Goal: Information Seeking & Learning: Learn about a topic

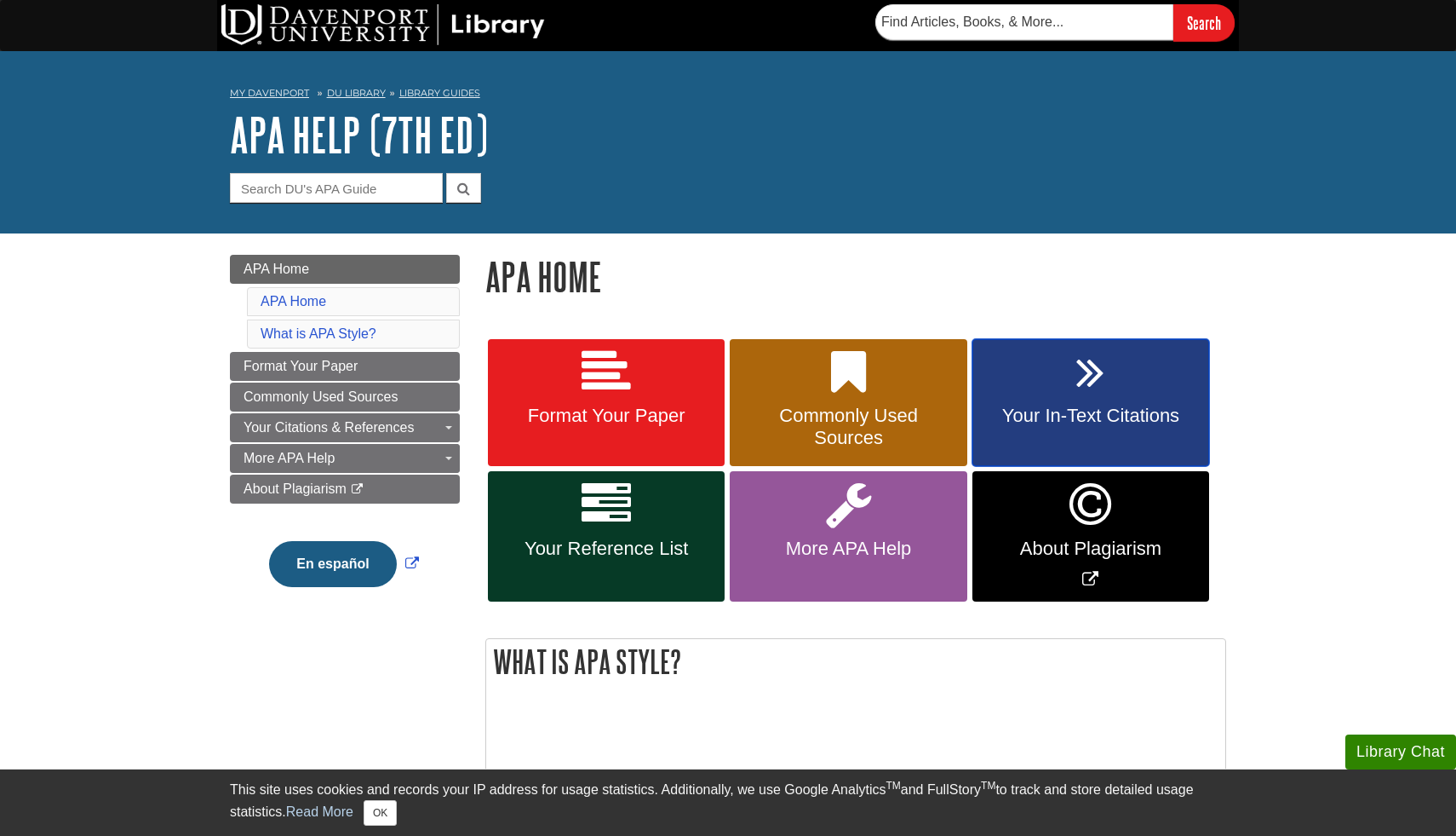
click at [1031, 399] on link "Your In-Text Citations" at bounding box center [1090, 403] width 237 height 128
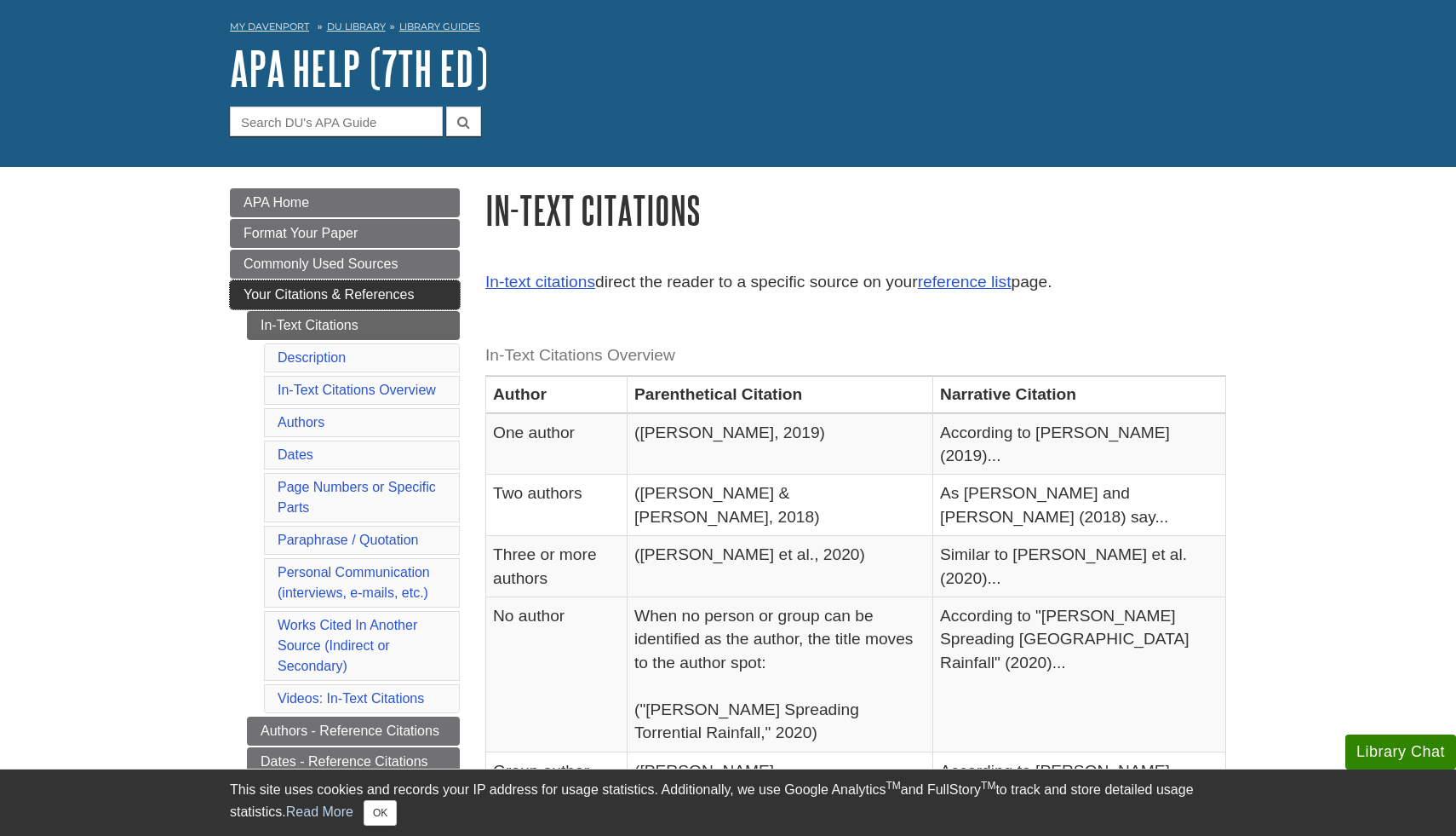
scroll to position [52, 0]
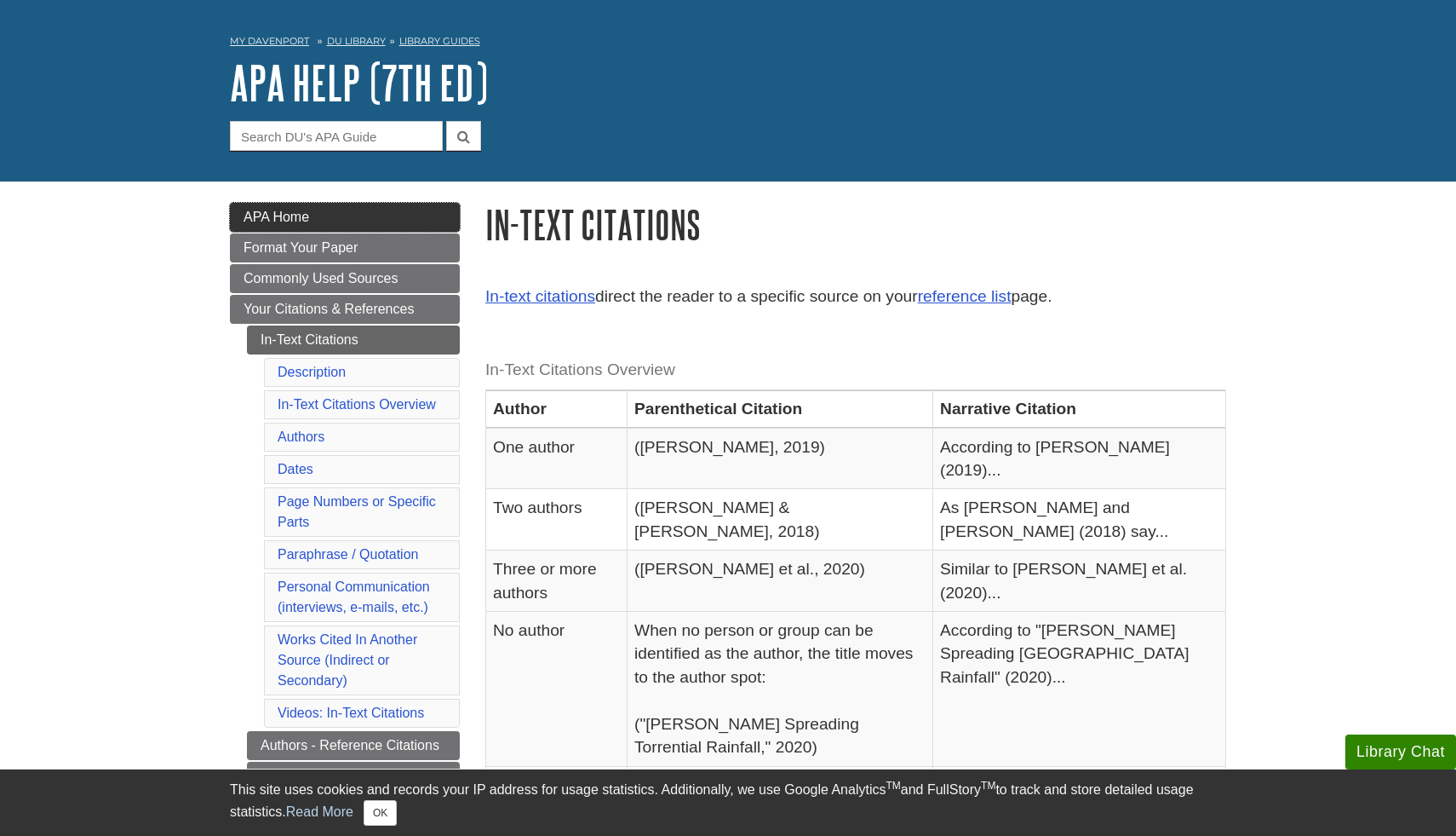
click at [348, 208] on link "APA Home" at bounding box center [345, 217] width 230 height 29
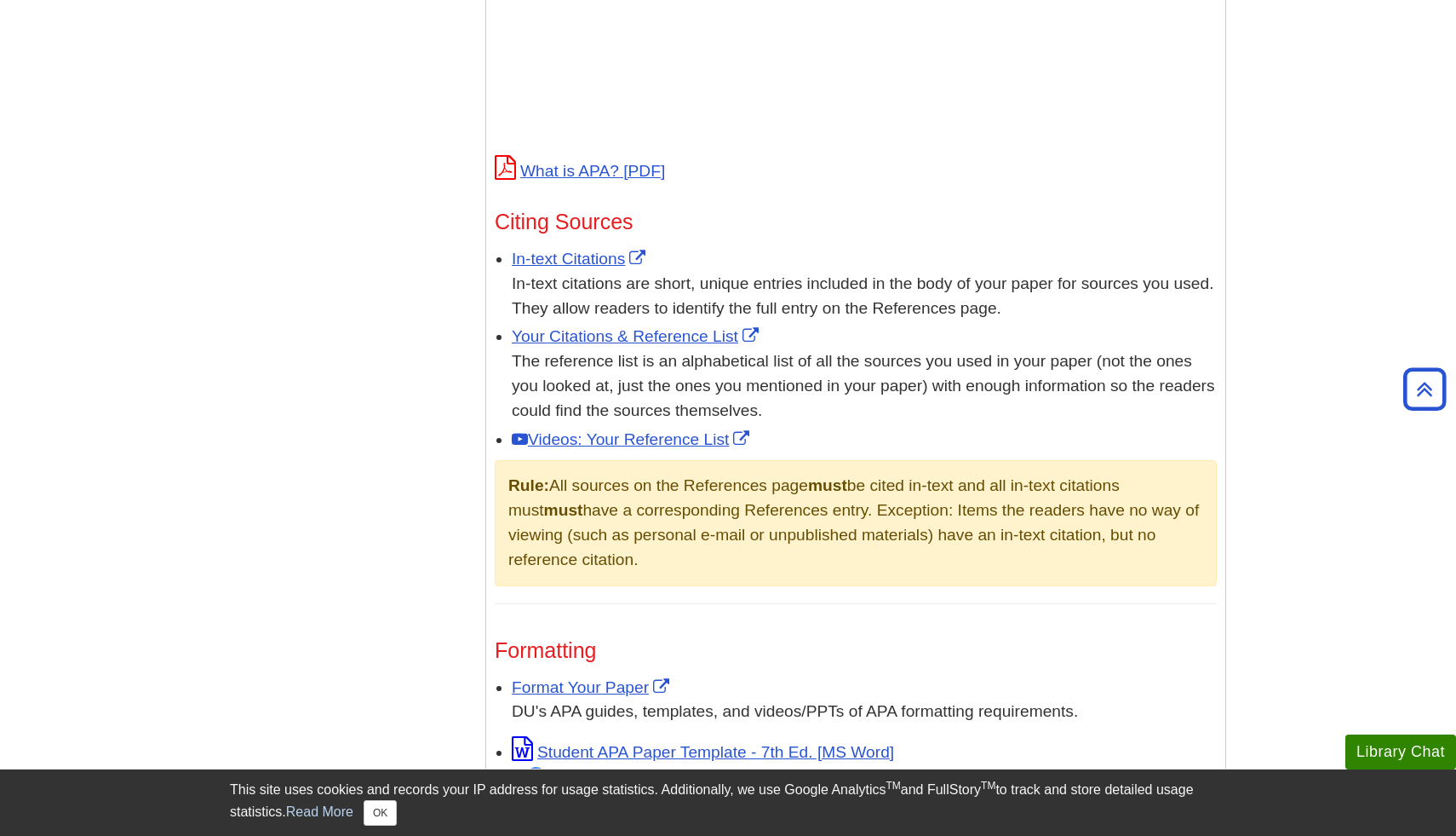
scroll to position [844, 0]
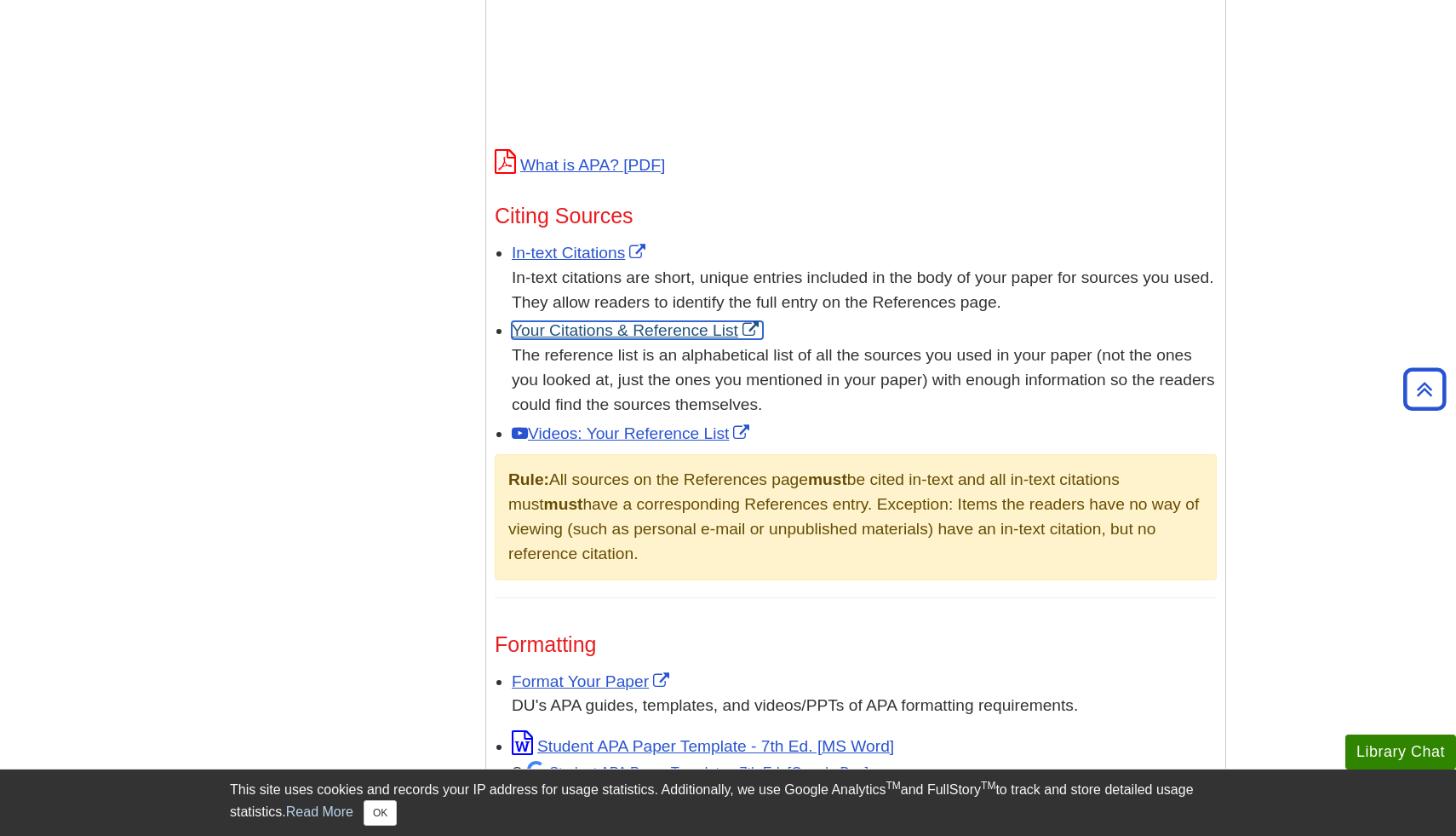
click at [673, 330] on link "Your Citations & Reference List" at bounding box center [637, 330] width 251 height 18
